Goal: Transaction & Acquisition: Book appointment/travel/reservation

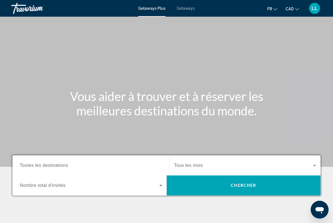
click at [310, 11] on div "LL" at bounding box center [314, 8] width 11 height 11
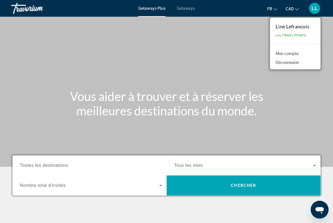
click at [295, 55] on link "Mon compte" at bounding box center [286, 53] width 29 height 7
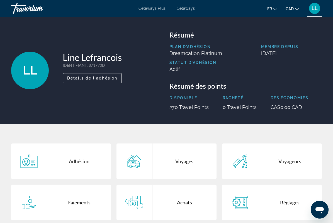
click at [318, 67] on div "Plan d'adhésion Dreamcation Platinum Membre depuis [DATE] Statut d'adhésion Act…" at bounding box center [245, 61] width 153 height 32
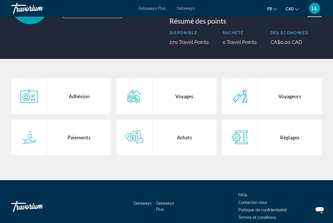
scroll to position [89, 0]
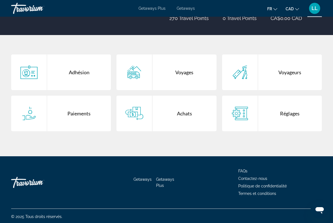
click at [270, 114] on div "Réglages" at bounding box center [290, 114] width 64 height 36
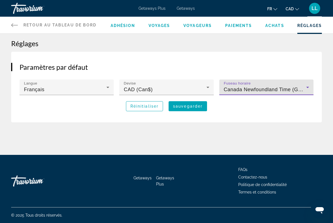
click at [306, 88] on icon "Main content" at bounding box center [307, 87] width 7 height 7
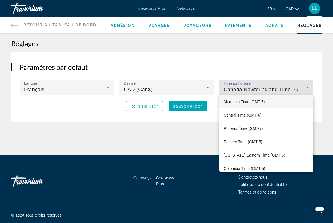
scroll to position [29, 0]
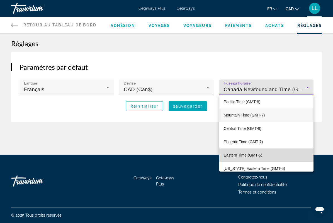
click at [250, 156] on span "Eastern Time (GMT-5)" at bounding box center [243, 155] width 38 height 7
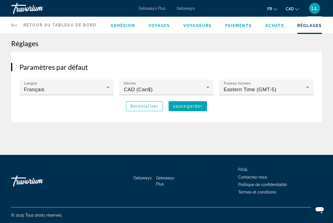
click at [145, 6] on span "Getaways Plus" at bounding box center [151, 8] width 27 height 4
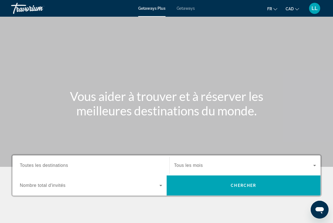
click at [313, 11] on span "LL" at bounding box center [314, 9] width 6 height 6
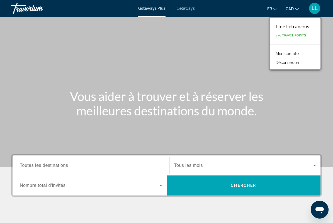
click at [300, 53] on link "Mon compte" at bounding box center [286, 53] width 29 height 7
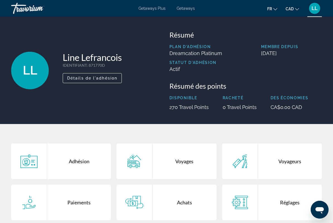
click at [251, 205] on div "Main content" at bounding box center [240, 203] width 36 height 36
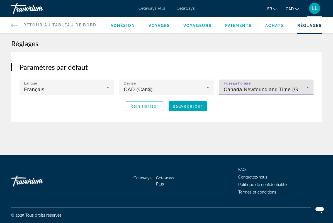
click at [307, 86] on icon "Main content" at bounding box center [307, 87] width 7 height 7
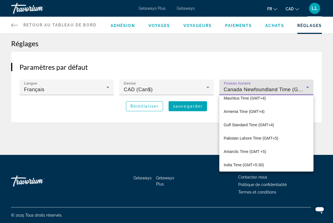
scroll to position [554, 0]
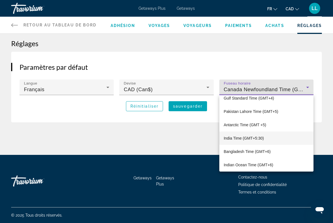
click at [166, 139] on div at bounding box center [166, 111] width 333 height 223
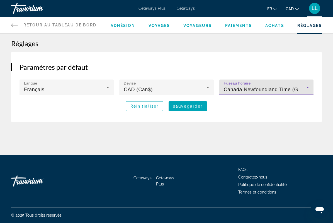
click at [309, 88] on icon "Main content" at bounding box center [307, 87] width 7 height 7
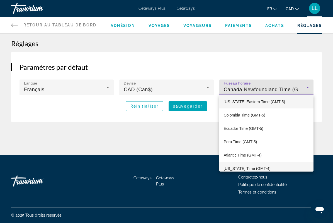
scroll to position [82, 0]
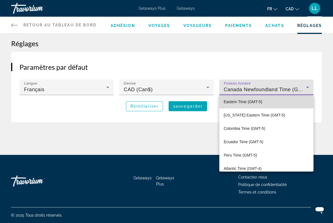
click at [288, 101] on mat-option "Eastern Time (GMT-5)" at bounding box center [266, 101] width 94 height 13
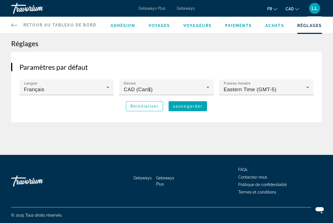
click at [151, 10] on span "Getaways Plus" at bounding box center [151, 8] width 27 height 4
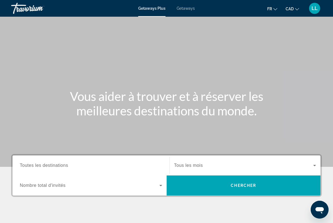
click at [34, 165] on span "Toutes les destinations" at bounding box center [44, 165] width 48 height 5
click at [34, 165] on input "Destination Toutes les destinations" at bounding box center [91, 166] width 142 height 7
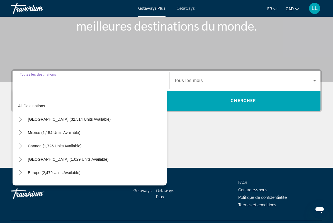
scroll to position [98, 0]
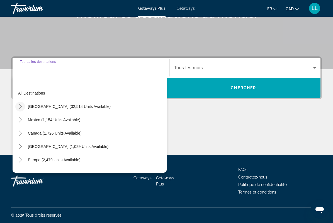
click at [21, 106] on icon "Toggle United States (32,514 units available)" at bounding box center [21, 107] width 6 height 6
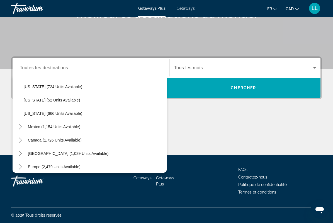
scroll to position [0, 0]
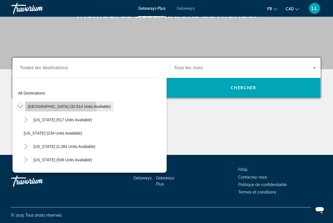
click at [54, 108] on span "[GEOGRAPHIC_DATA] (32,514 units available)" at bounding box center [69, 106] width 83 height 4
type input "**********"
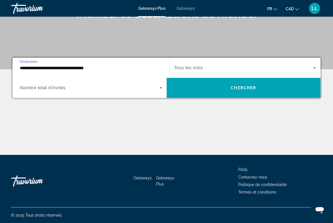
click at [41, 68] on input "**********" at bounding box center [91, 68] width 142 height 7
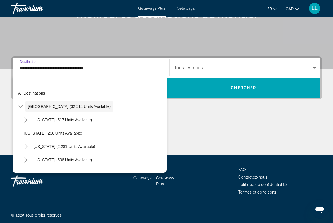
scroll to position [93, 0]
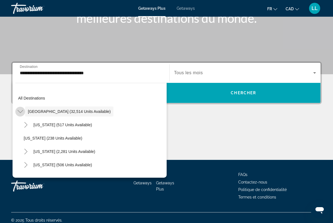
click at [19, 112] on icon "Toggle United States (32,514 units available)" at bounding box center [21, 112] width 6 height 6
click at [200, 127] on div "Main content" at bounding box center [166, 139] width 310 height 42
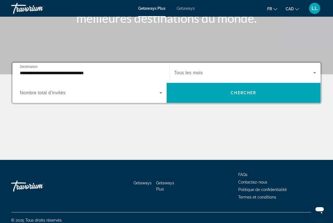
scroll to position [87, 0]
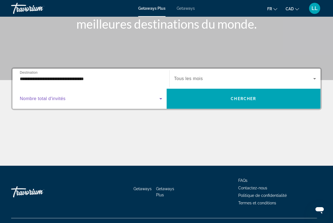
click at [160, 100] on icon "Search widget" at bounding box center [160, 98] width 7 height 7
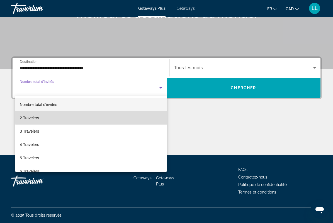
click at [140, 116] on mat-option "2 Travelers" at bounding box center [90, 117] width 151 height 13
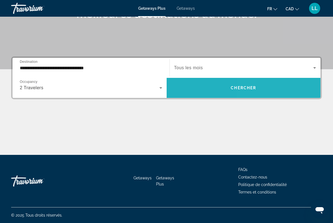
click at [284, 92] on span "Search widget" at bounding box center [243, 87] width 154 height 13
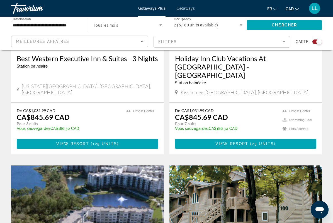
scroll to position [280, 0]
